Goal: Navigation & Orientation: Understand site structure

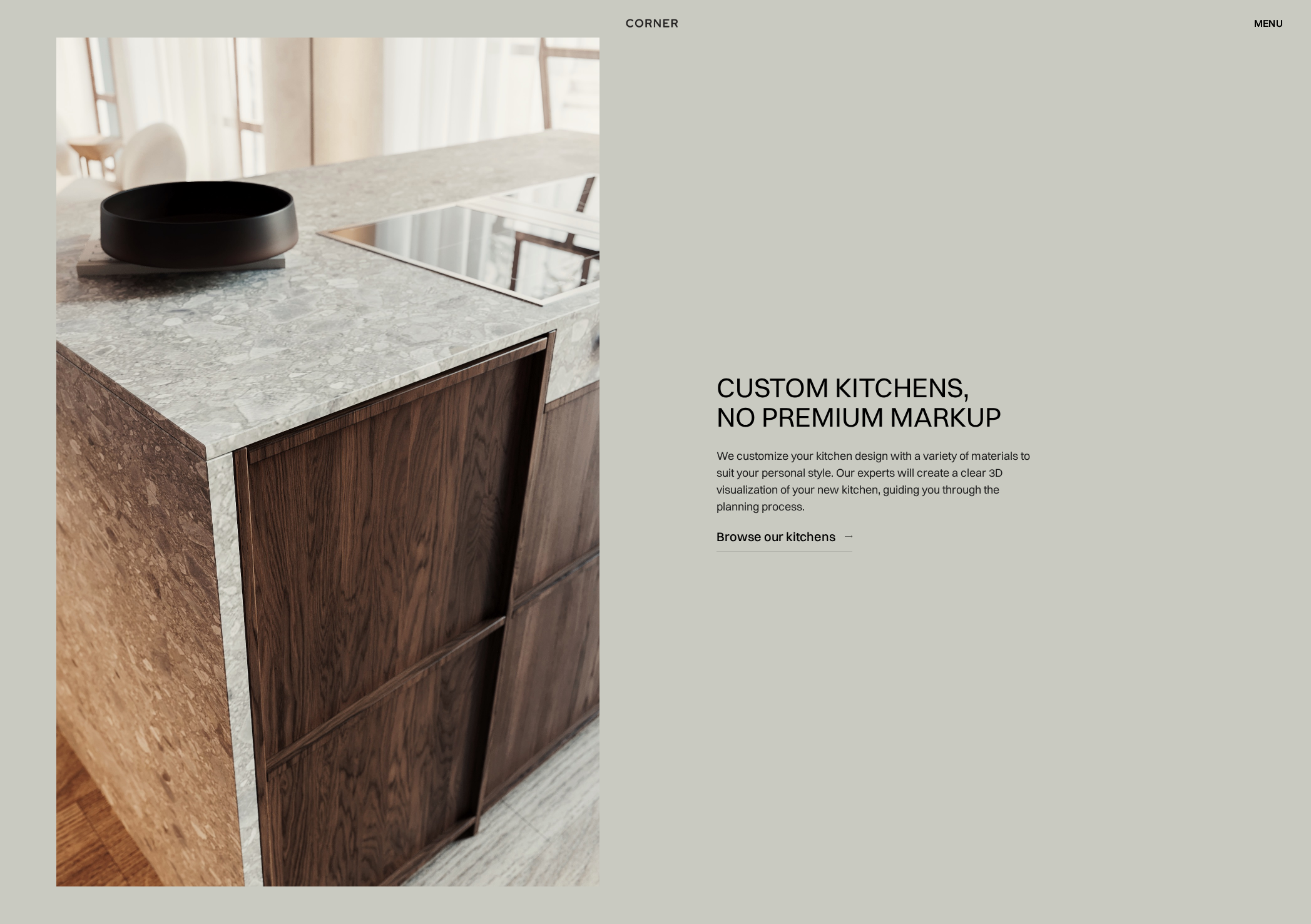
scroll to position [2279, 0]
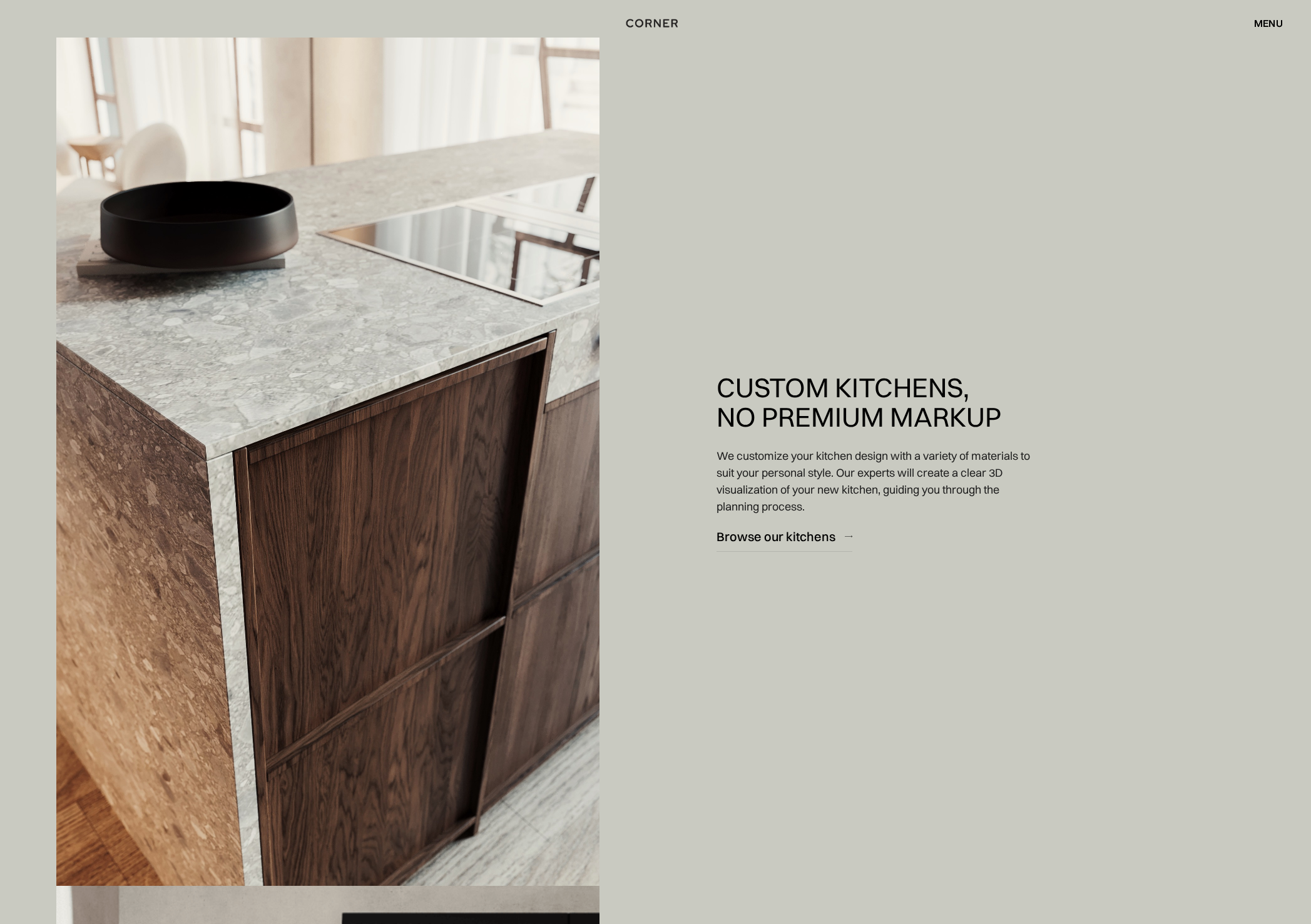
click at [1271, 18] on div "menu" at bounding box center [1268, 23] width 28 height 10
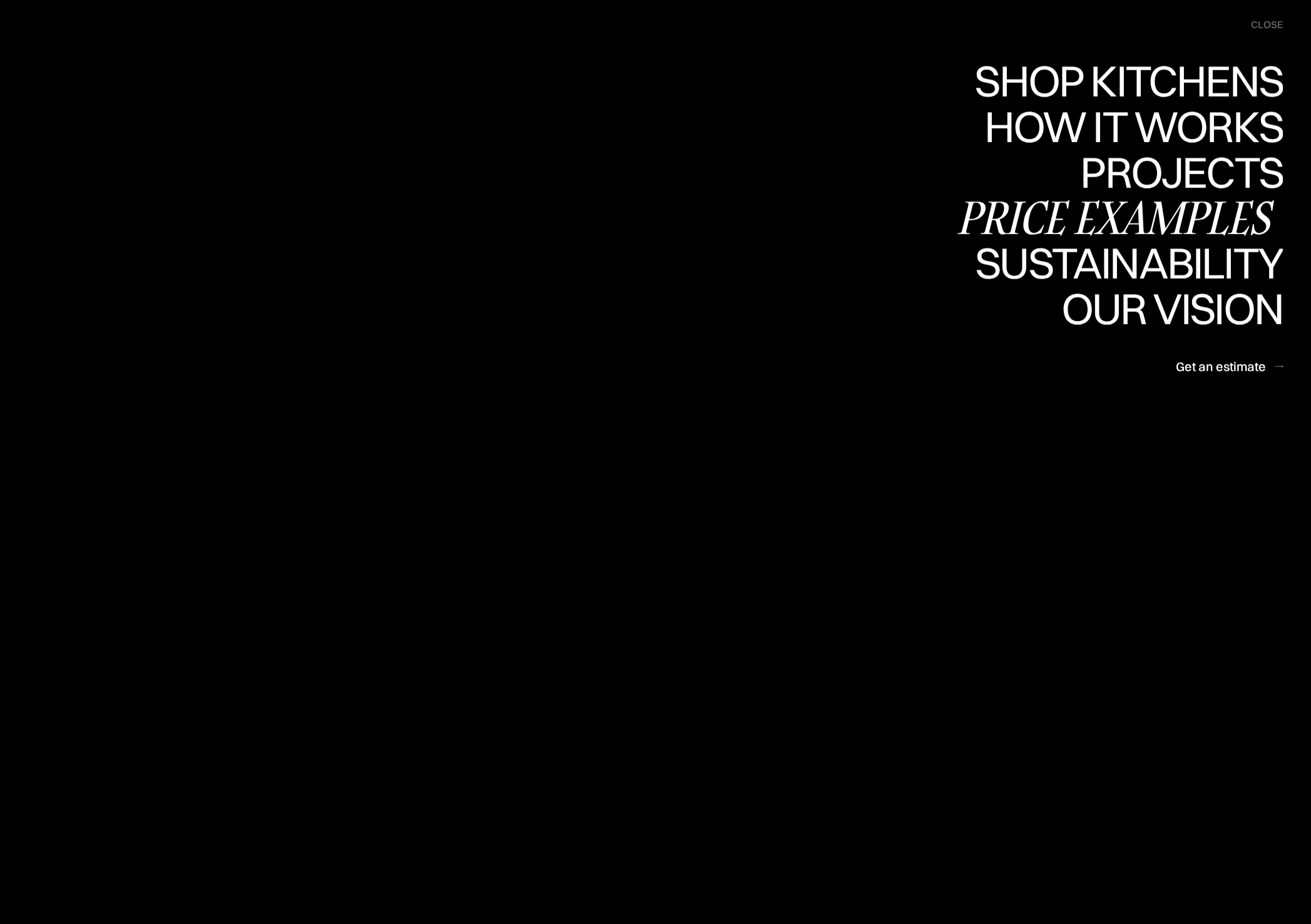
click at [0, 0] on div "Price examples" at bounding box center [0, 0] width 0 height 0
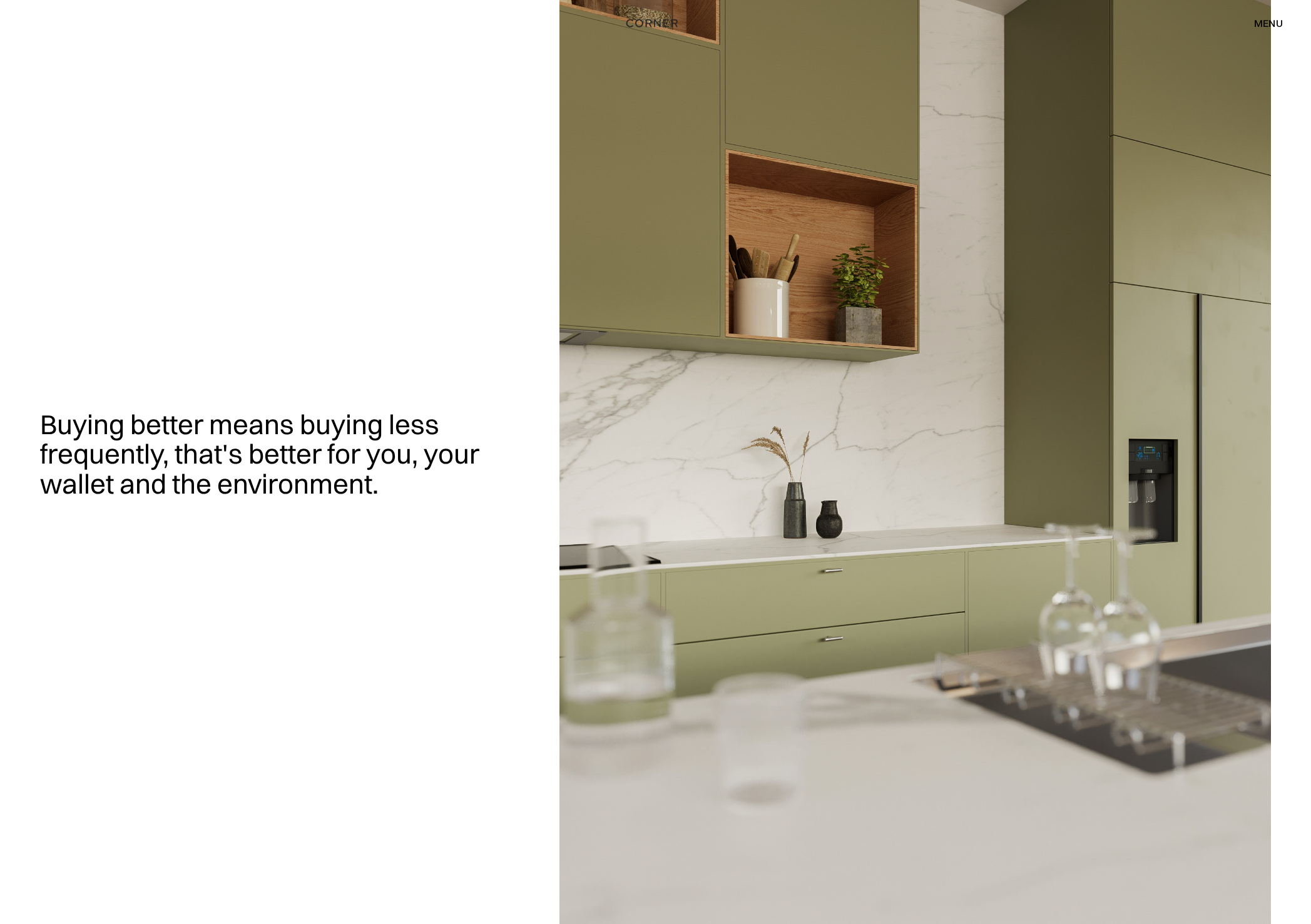
click at [1271, 20] on div "menu" at bounding box center [1268, 23] width 28 height 10
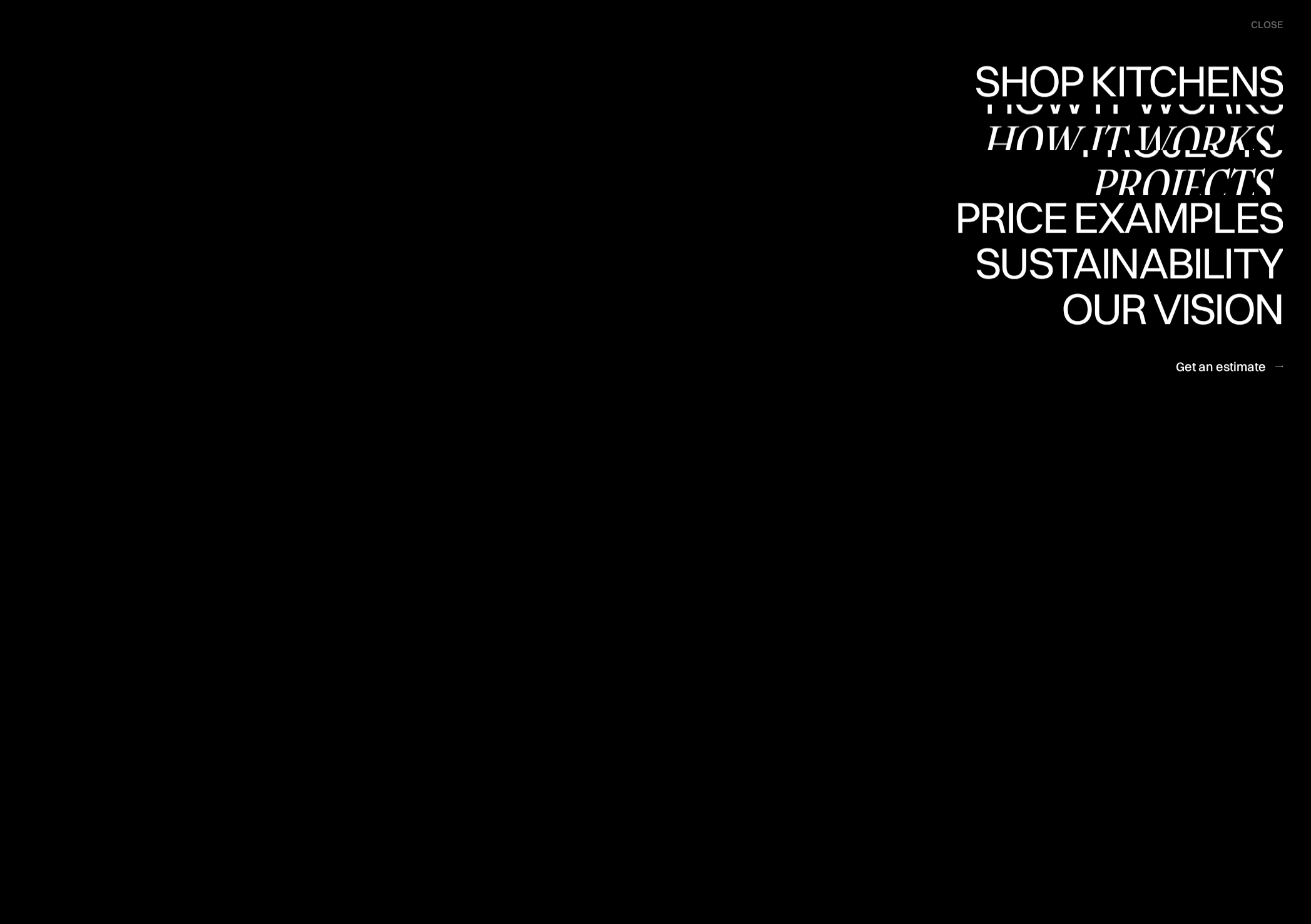
click at [1139, 120] on div "How it works" at bounding box center [1131, 142] width 302 height 43
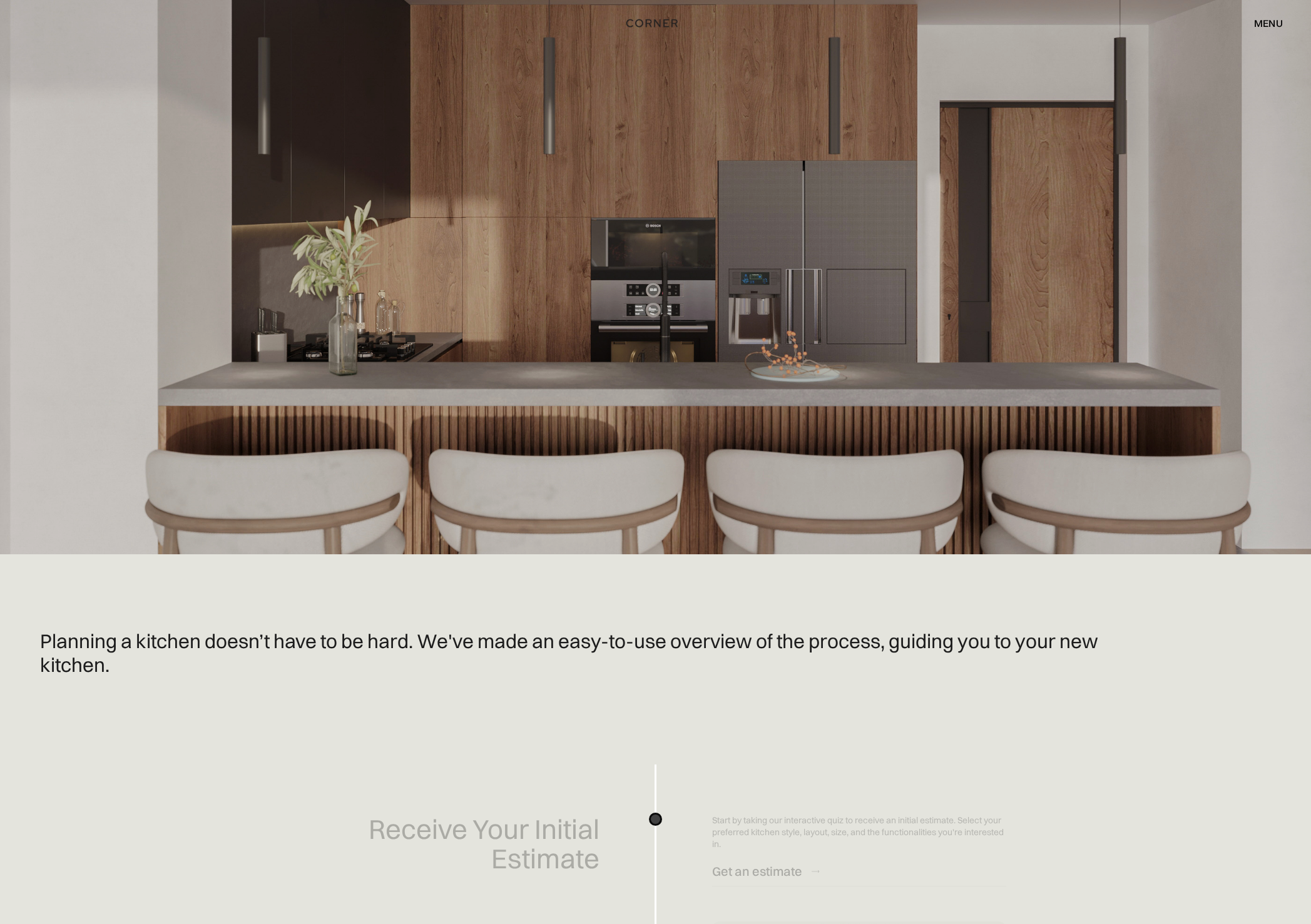
click at [1264, 24] on div "menu" at bounding box center [1268, 23] width 28 height 10
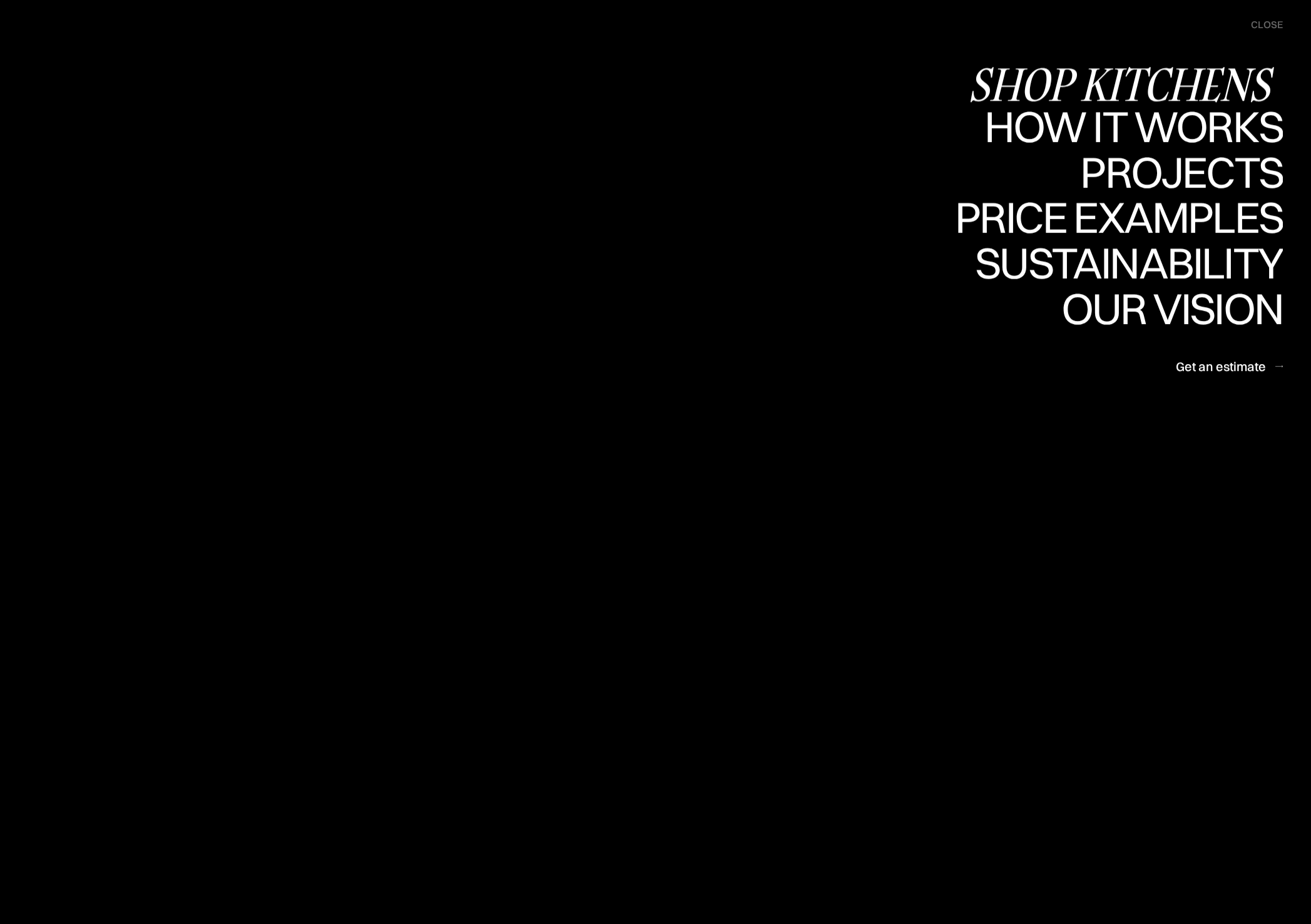
click at [1192, 79] on div "Shop Kitchens" at bounding box center [1125, 84] width 315 height 43
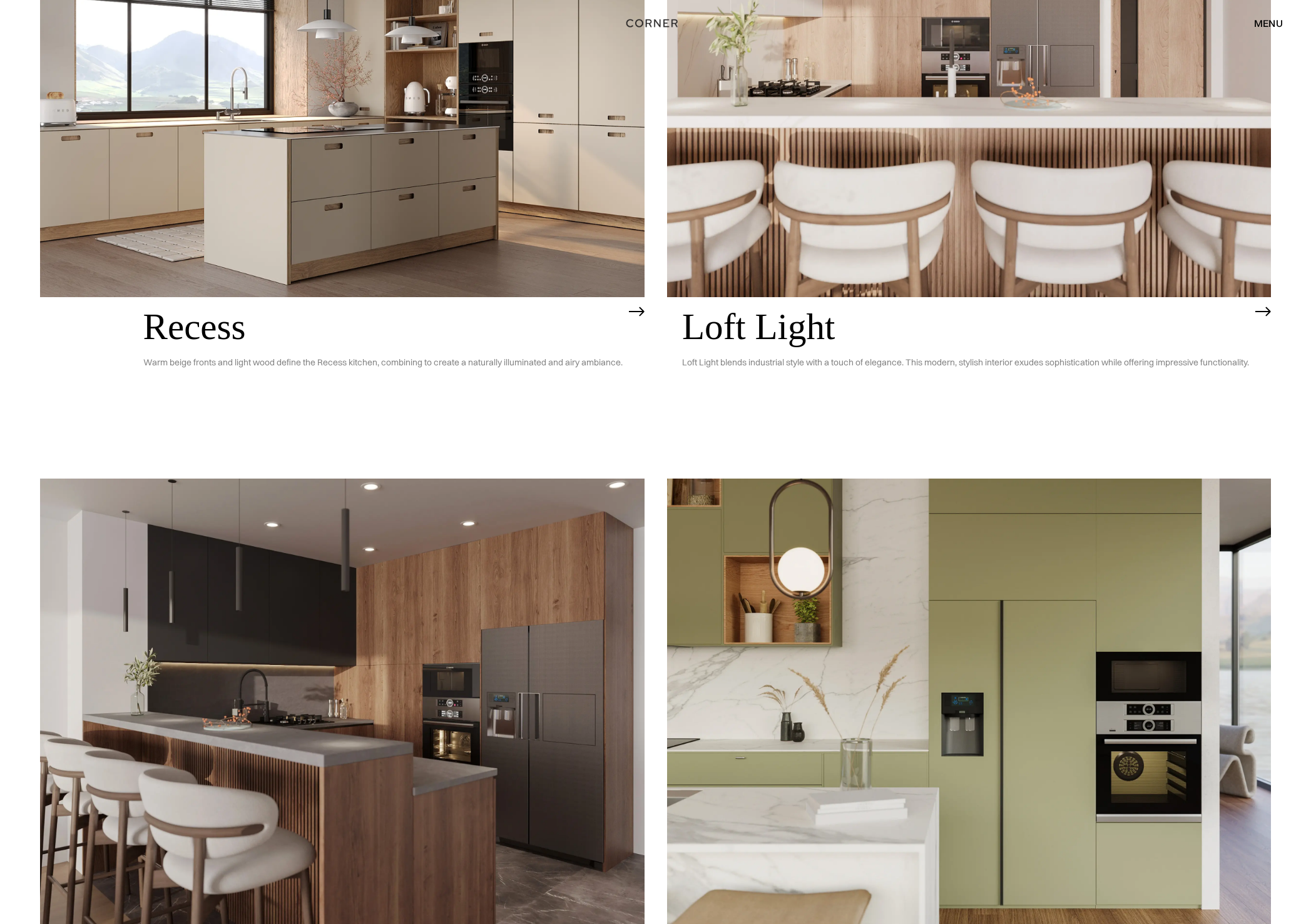
scroll to position [1937, 0]
